Goal: Find specific page/section: Find specific page/section

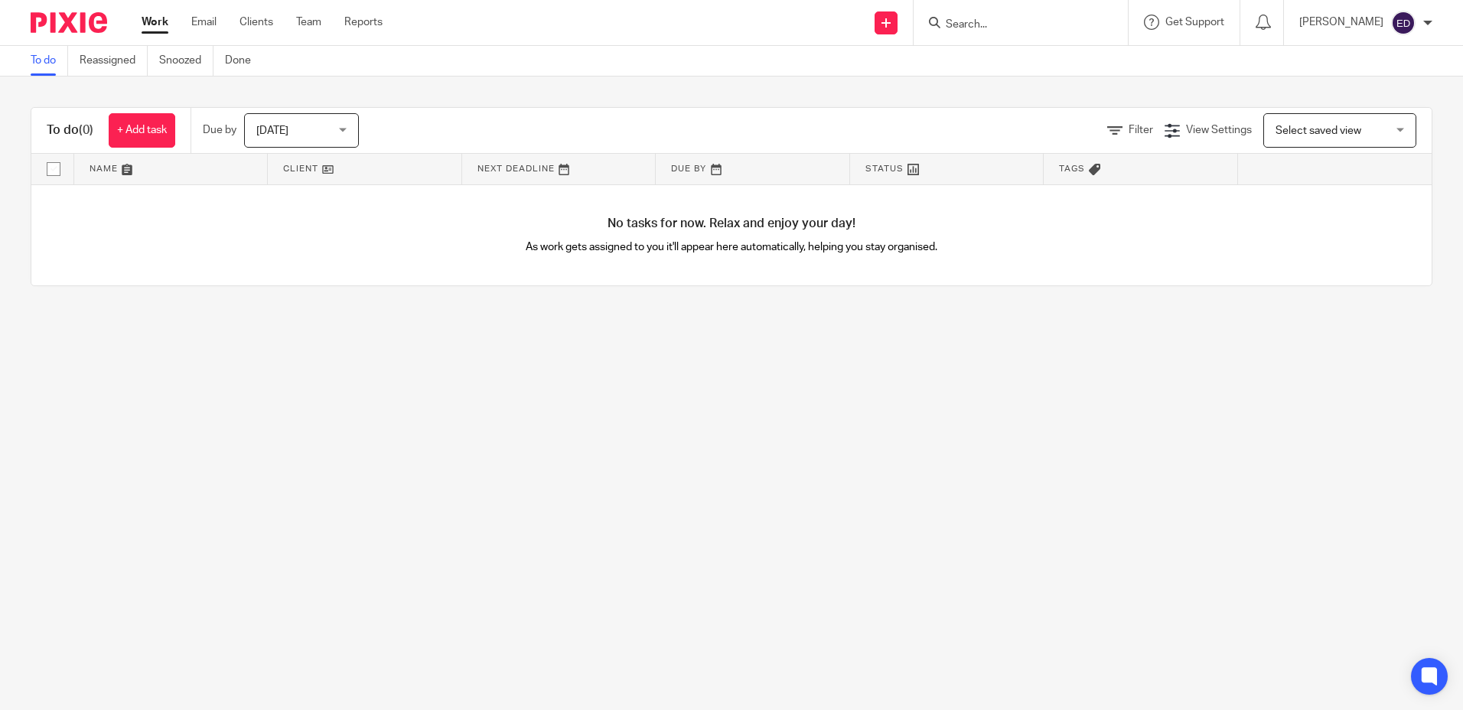
drag, startPoint x: 1083, startPoint y: 39, endPoint x: 1074, endPoint y: 30, distance: 13.0
click at [726, 39] on div at bounding box center [1021, 22] width 214 height 45
click at [726, 19] on input "Search" at bounding box center [1013, 25] width 138 height 14
type input "give me"
click at [726, 74] on link at bounding box center [1064, 65] width 246 height 35
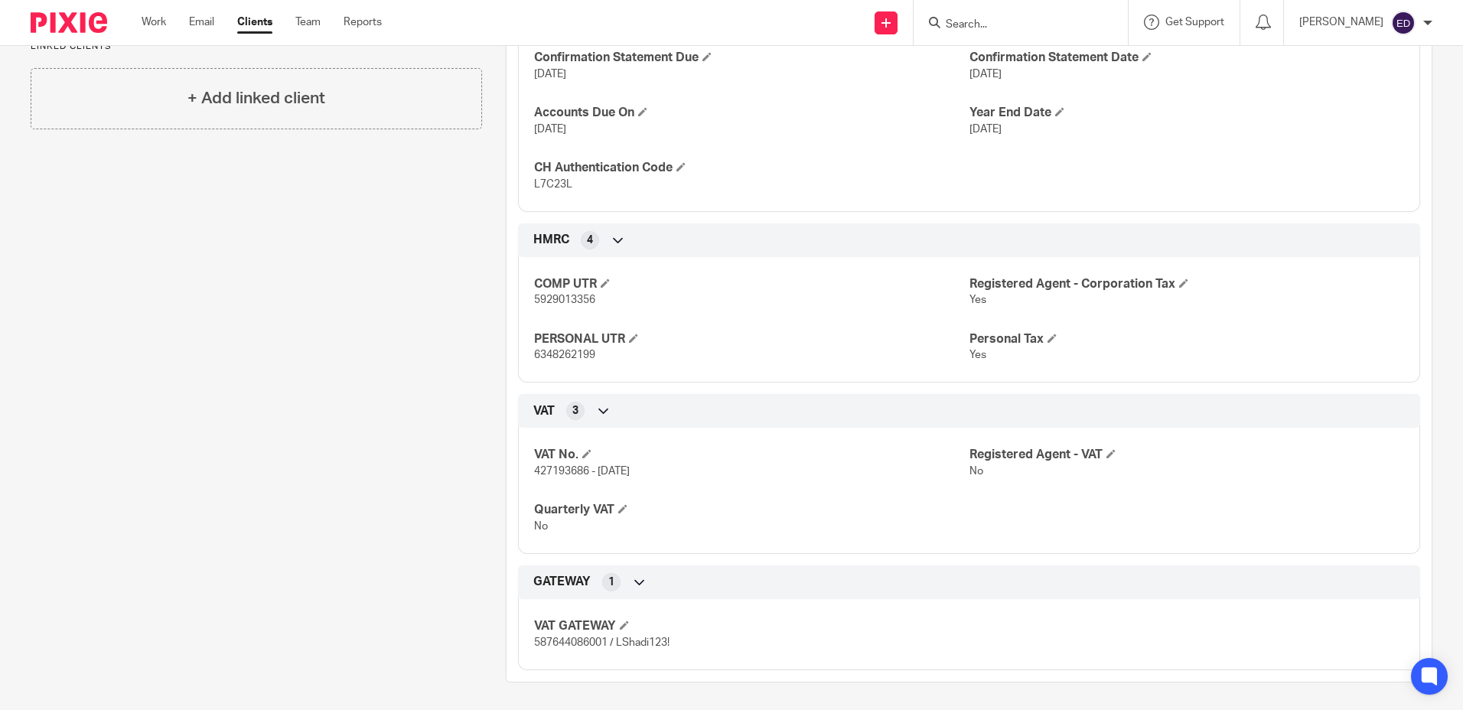
scroll to position [501, 0]
click at [557, 640] on span "587644086001 / LShadi123!" at bounding box center [601, 639] width 135 height 11
drag, startPoint x: 557, startPoint y: 640, endPoint x: 736, endPoint y: 641, distance: 179.1
click at [737, 641] on p "587644086001 / LShadi123!" at bounding box center [751, 639] width 435 height 15
